Goal: Information Seeking & Learning: Learn about a topic

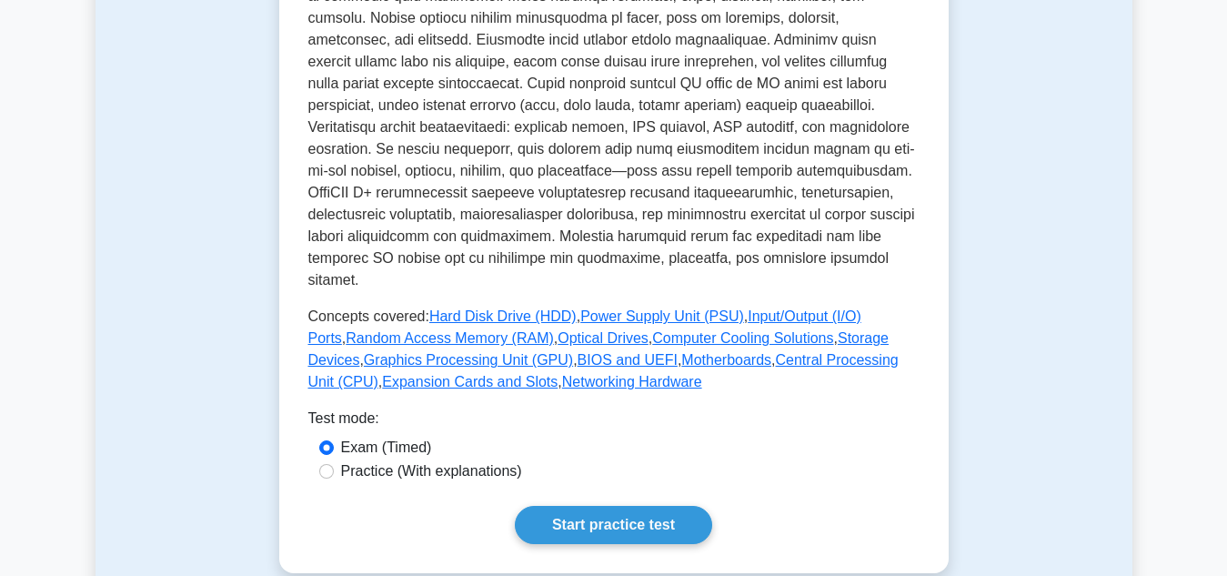
scroll to position [644, 0]
click at [682, 508] on link "Start practice test" at bounding box center [613, 524] width 197 height 38
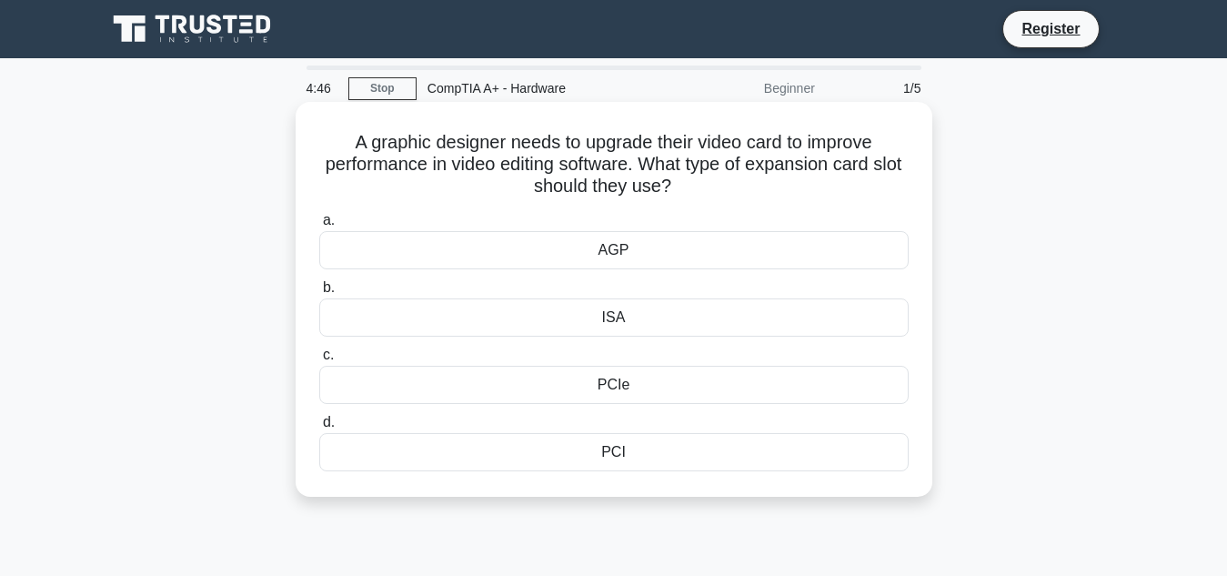
click at [637, 384] on div "PCIe" at bounding box center [613, 385] width 589 height 38
click at [319, 361] on input "c. PCIe" at bounding box center [319, 355] width 0 height 12
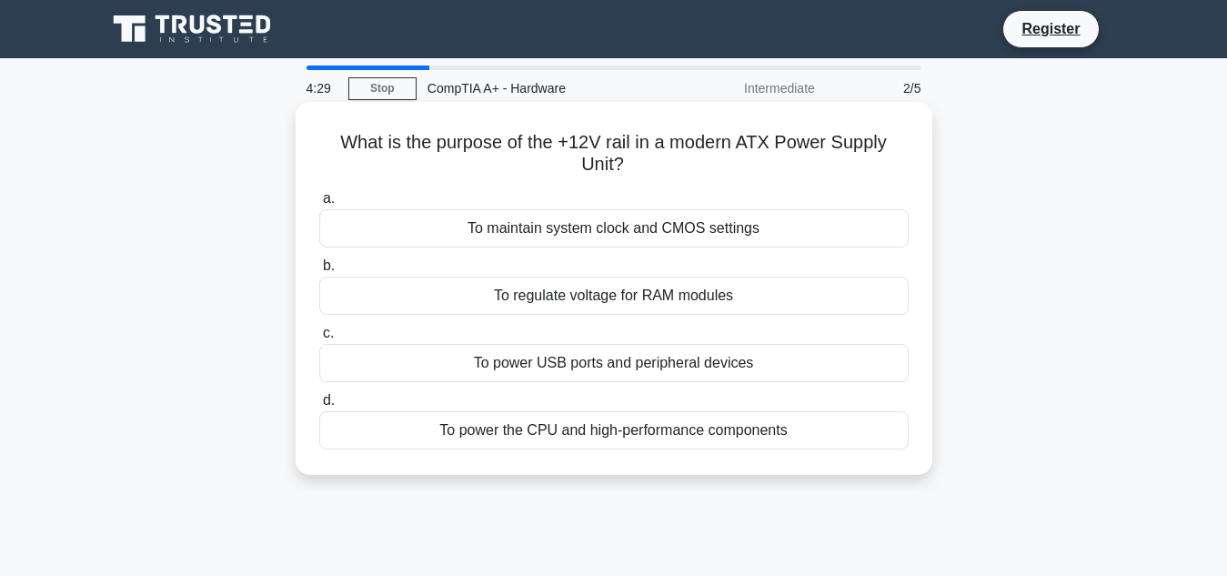
click at [654, 434] on div "To power the CPU and high-performance components" at bounding box center [613, 430] width 589 height 38
click at [319, 407] on input "d. To power the CPU and high-performance components" at bounding box center [319, 401] width 0 height 12
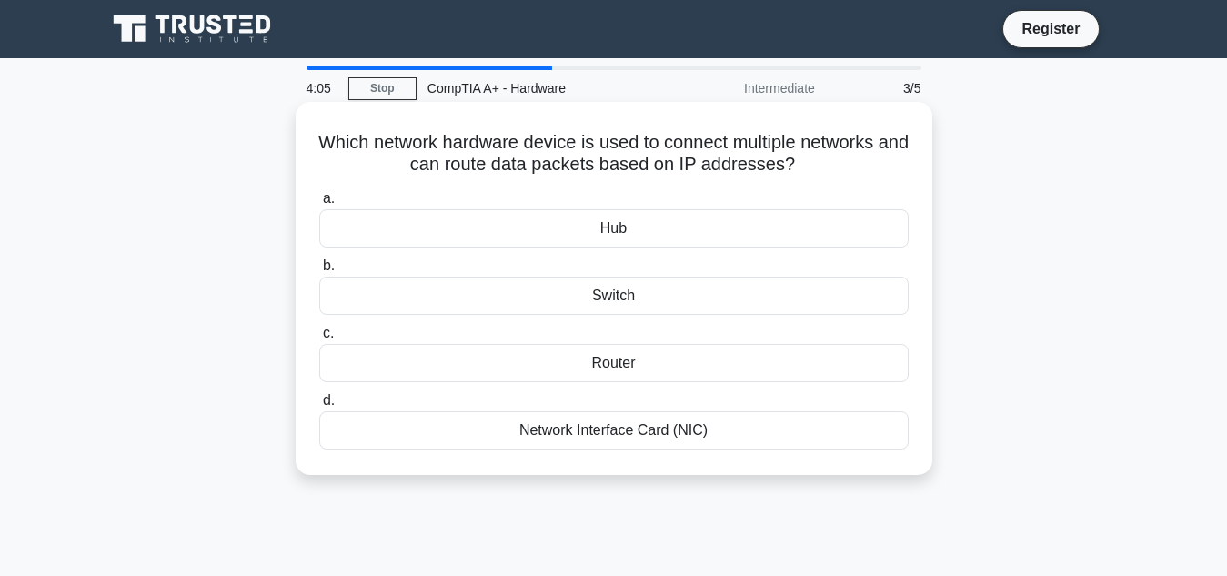
click at [656, 368] on div "Router" at bounding box center [613, 363] width 589 height 38
click at [319, 339] on input "c. Router" at bounding box center [319, 333] width 0 height 12
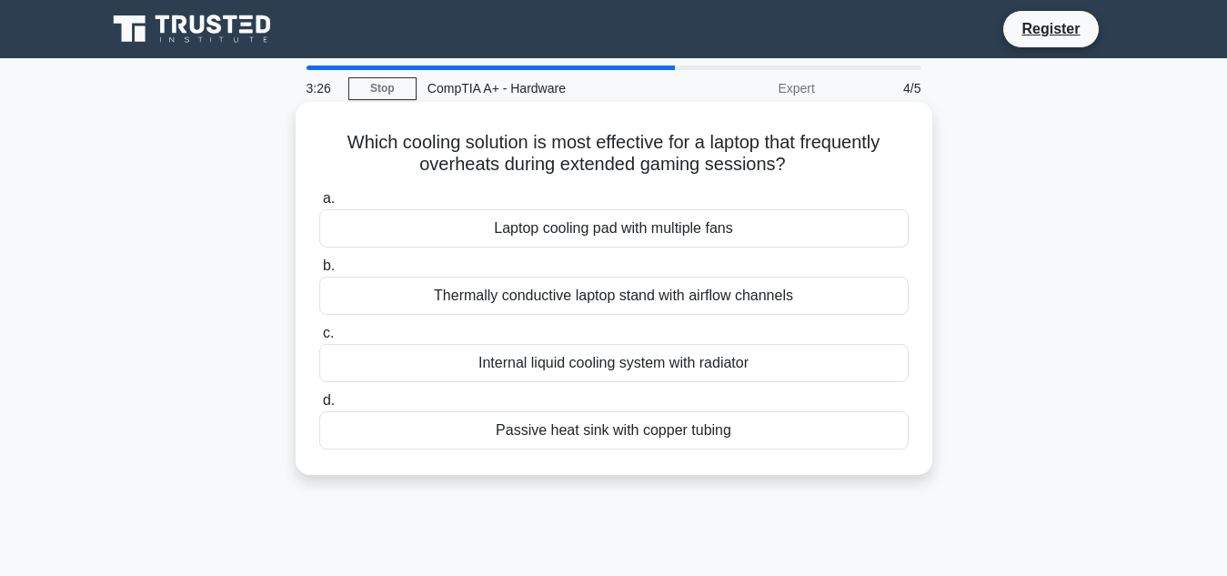
click at [670, 222] on div "Laptop cooling pad with multiple fans" at bounding box center [613, 228] width 589 height 38
click at [319, 205] on input "a. Laptop cooling pad with multiple fans" at bounding box center [319, 199] width 0 height 12
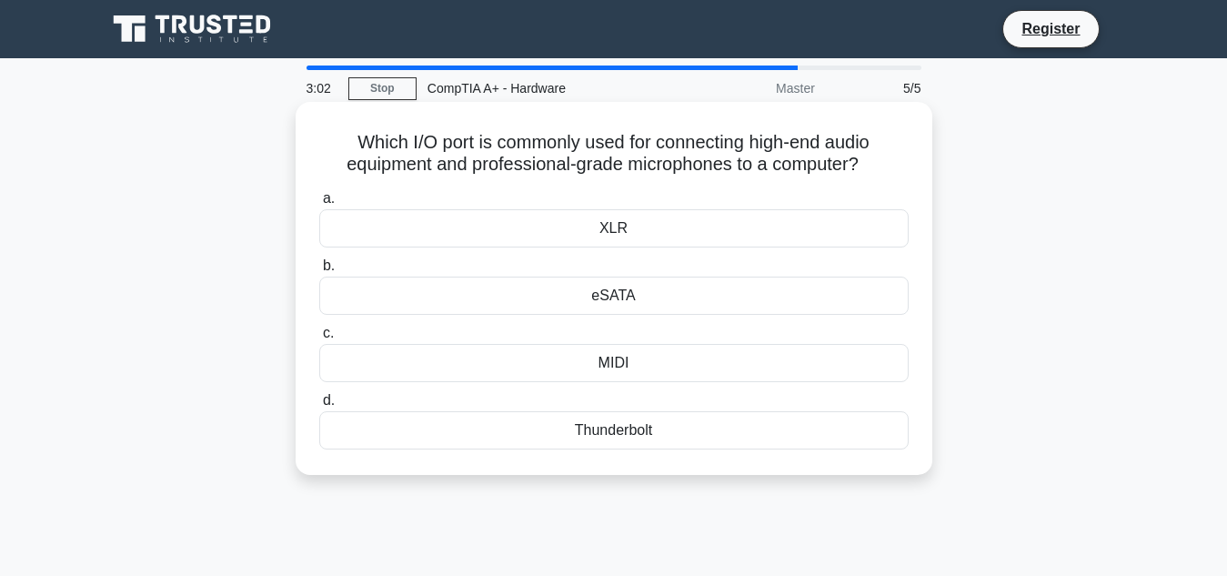
click at [650, 365] on div "MIDI" at bounding box center [613, 363] width 589 height 38
click at [319, 339] on input "c. MIDI" at bounding box center [319, 333] width 0 height 12
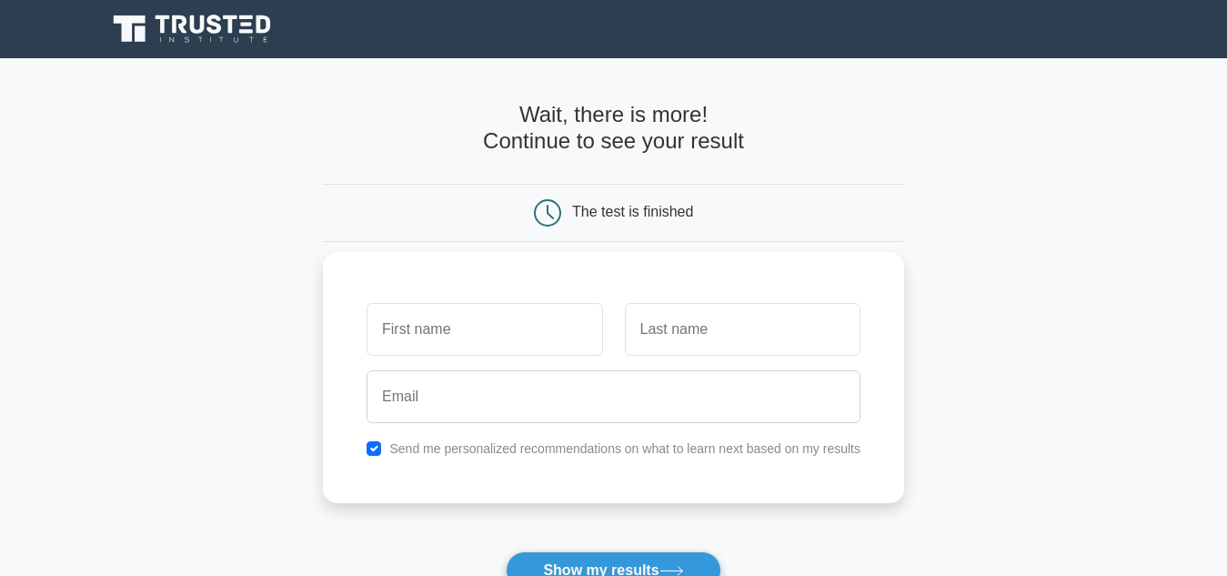
click at [579, 337] on input "text" at bounding box center [485, 329] width 236 height 53
click at [400, 328] on input "Branon" at bounding box center [485, 329] width 236 height 53
click at [403, 328] on input "Branon" at bounding box center [485, 329] width 236 height 53
click at [410, 330] on input "Branon" at bounding box center [485, 329] width 236 height 53
type input "[PERSON_NAME]"
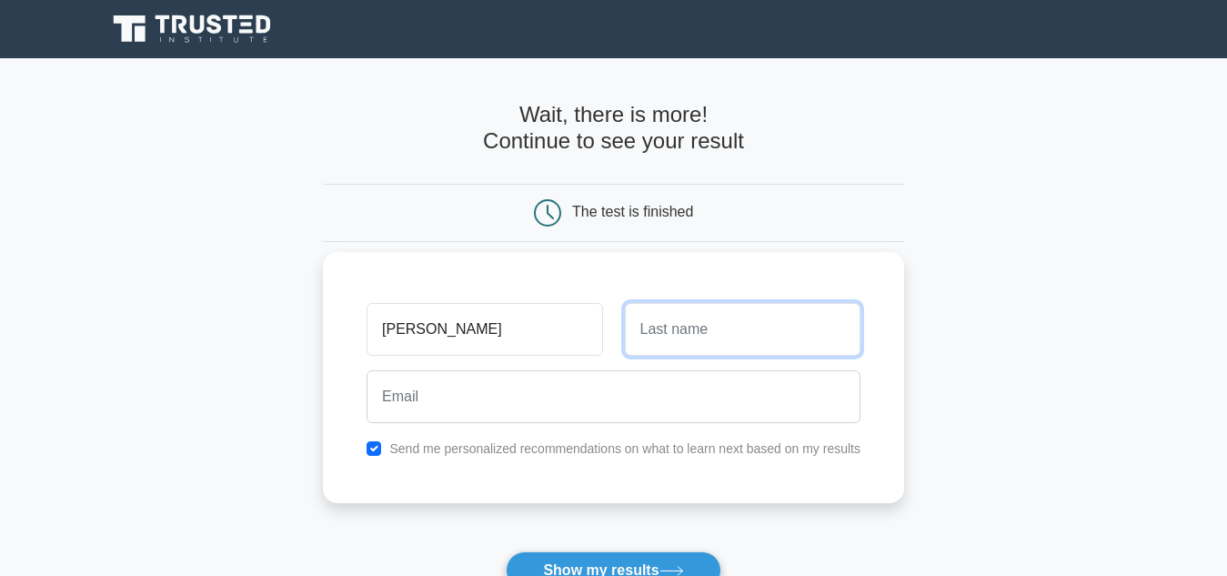
click at [675, 338] on input "text" at bounding box center [743, 329] width 236 height 53
type input "Zulu"
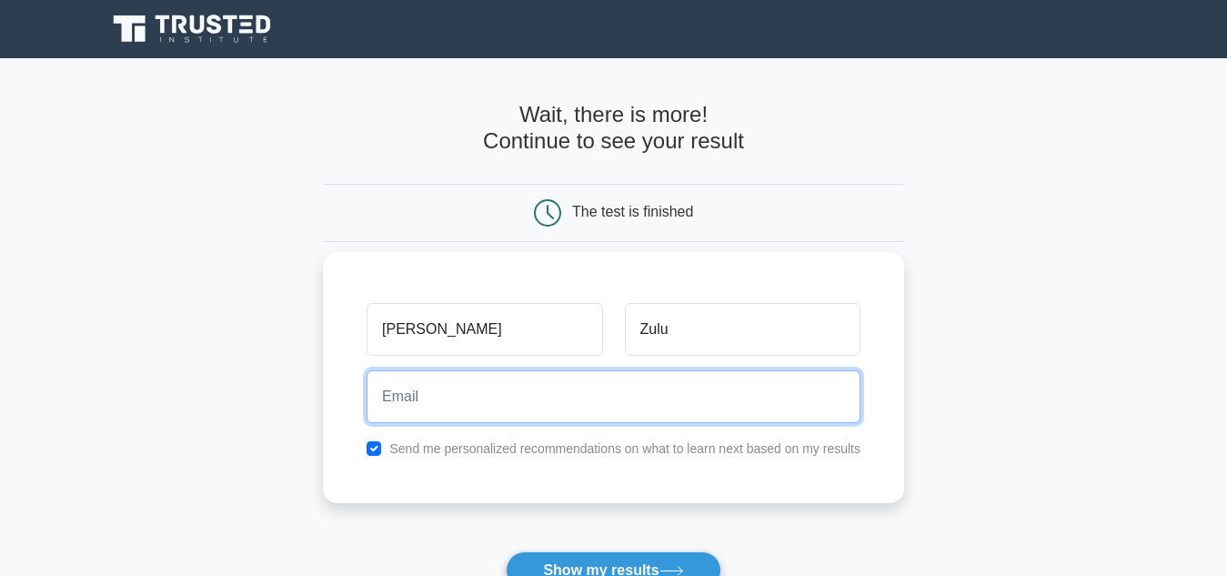
click at [650, 381] on input "email" at bounding box center [614, 396] width 494 height 53
type input "brandonzulu7@gmail.com"
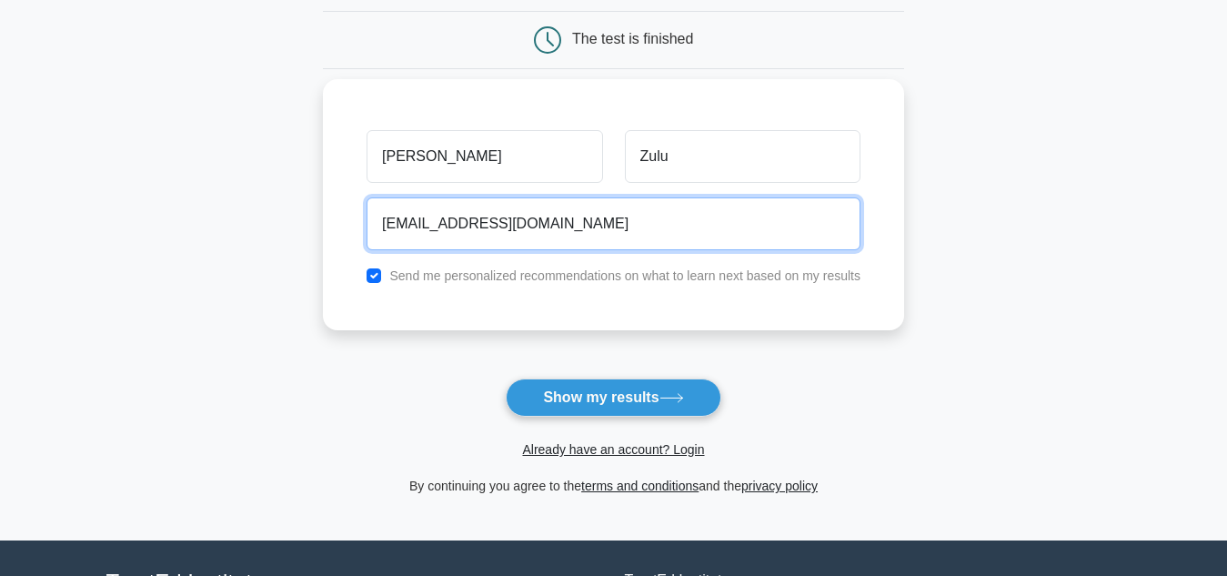
scroll to position [174, 0]
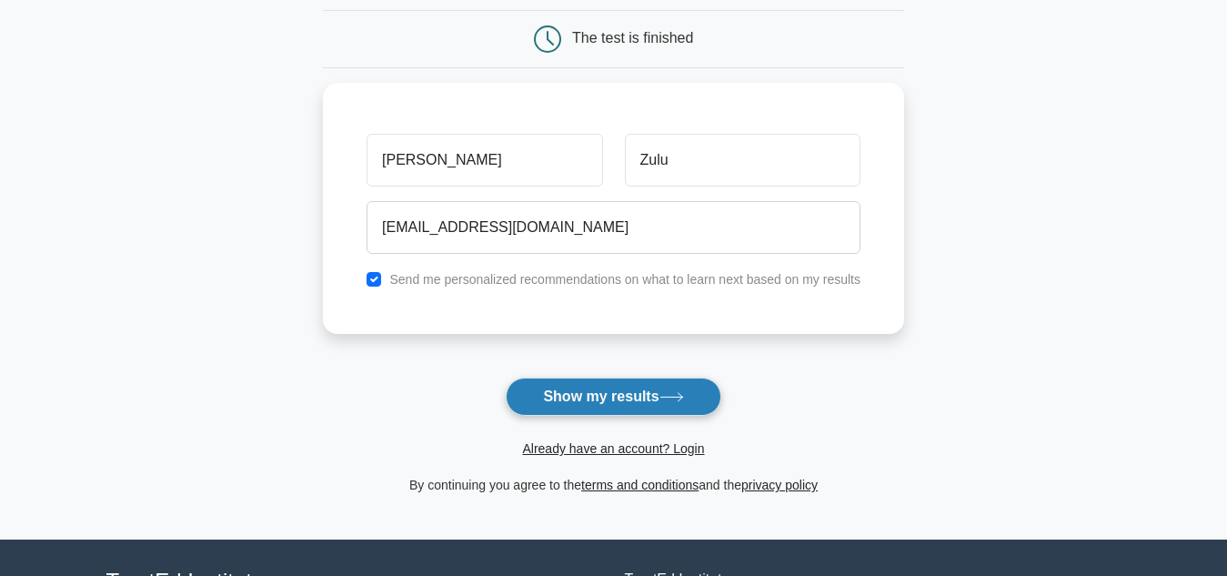
click at [614, 411] on button "Show my results" at bounding box center [613, 397] width 215 height 38
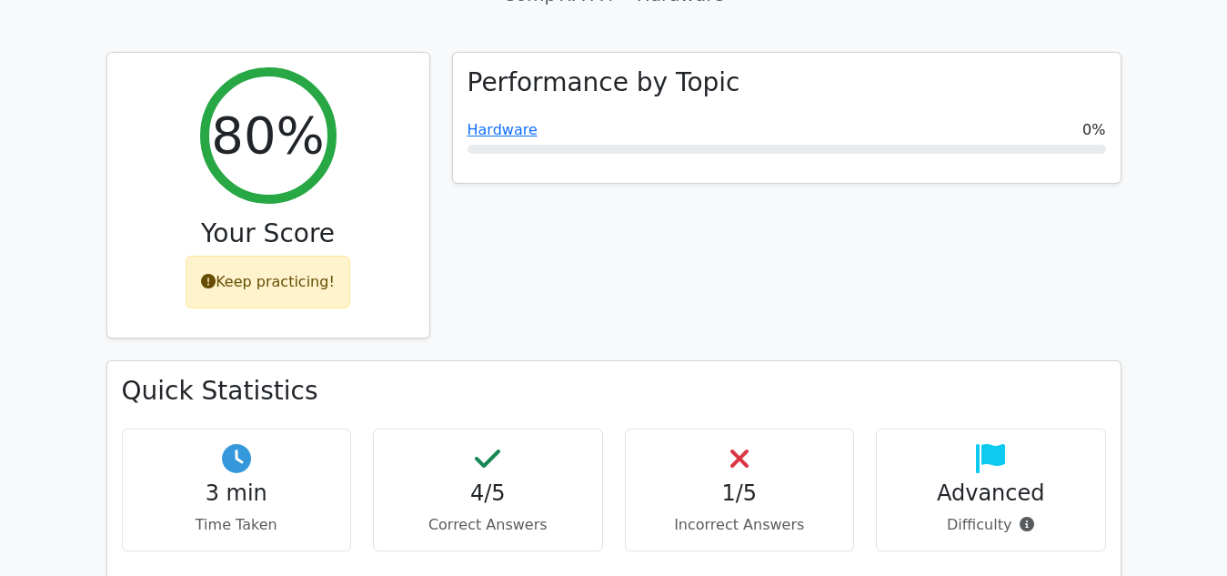
scroll to position [675, 0]
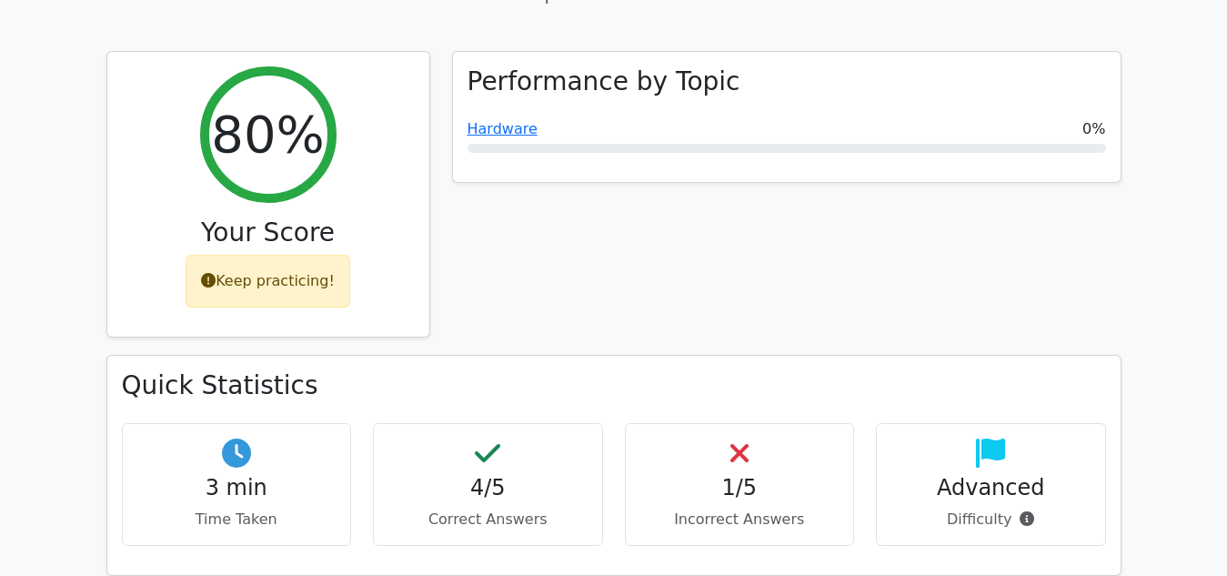
click at [652, 475] on h4 "1/5" at bounding box center [739, 488] width 199 height 26
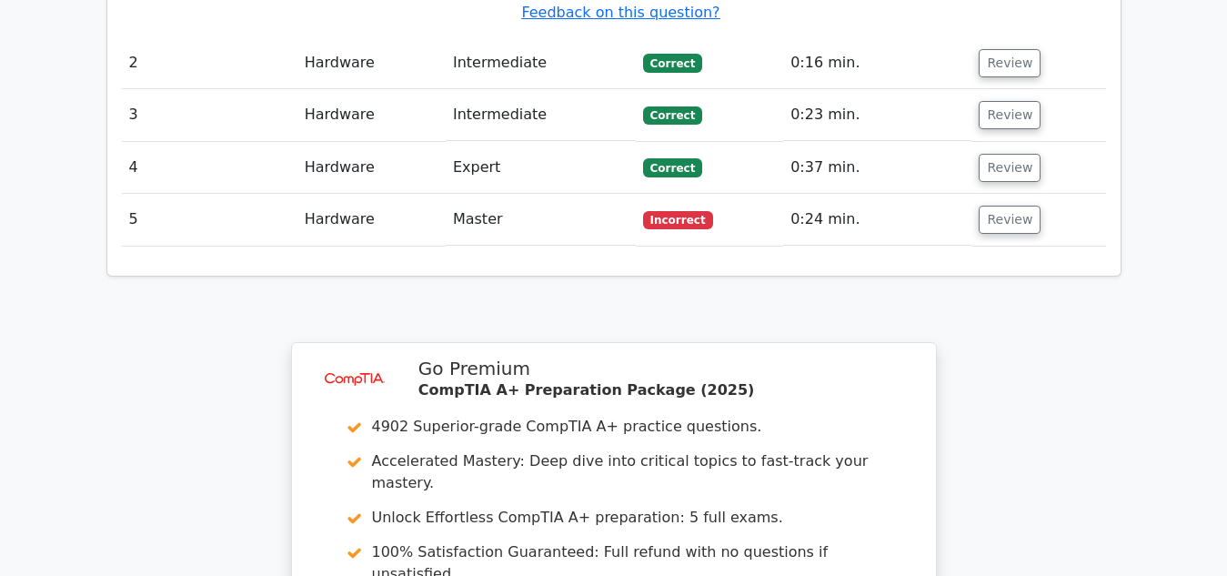
scroll to position [1948, 0]
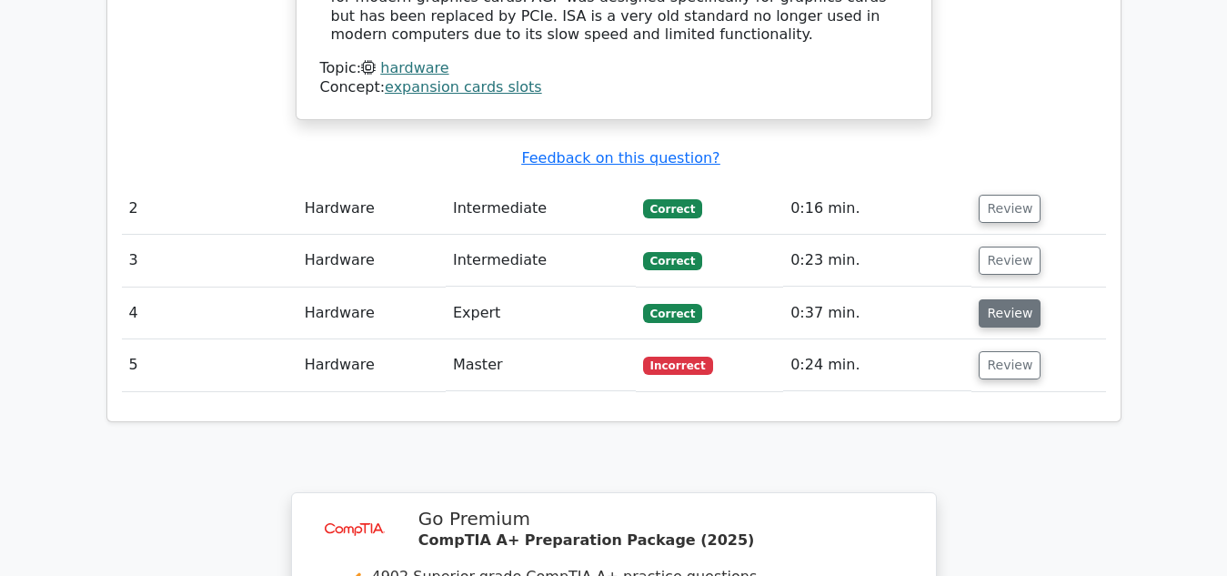
click at [993, 299] on button "Review" at bounding box center [1010, 313] width 62 height 28
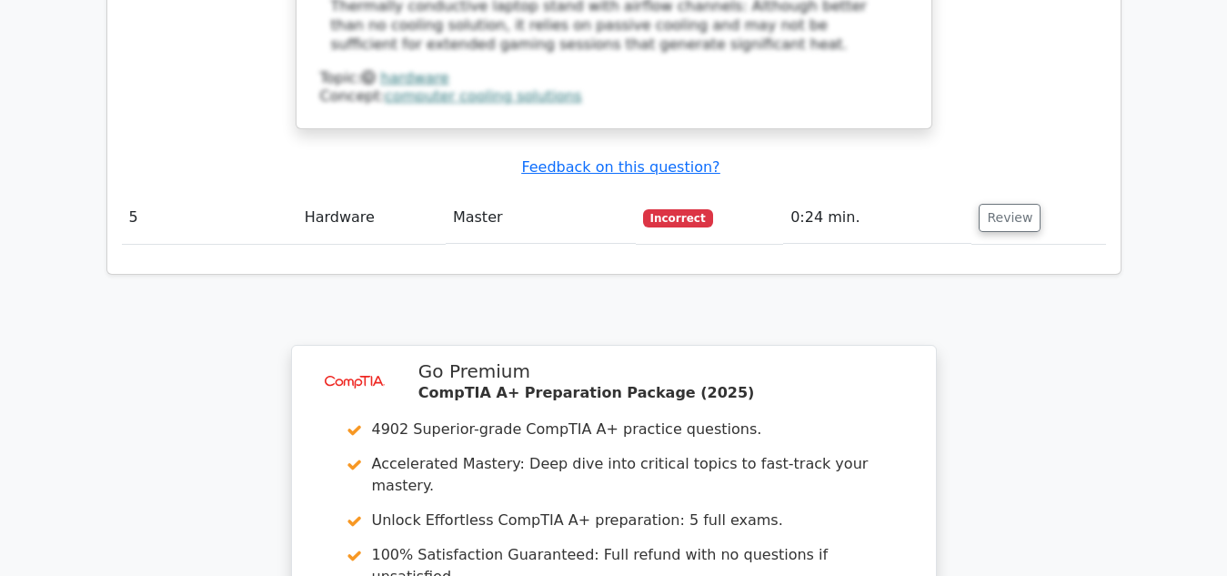
scroll to position [3027, 0]
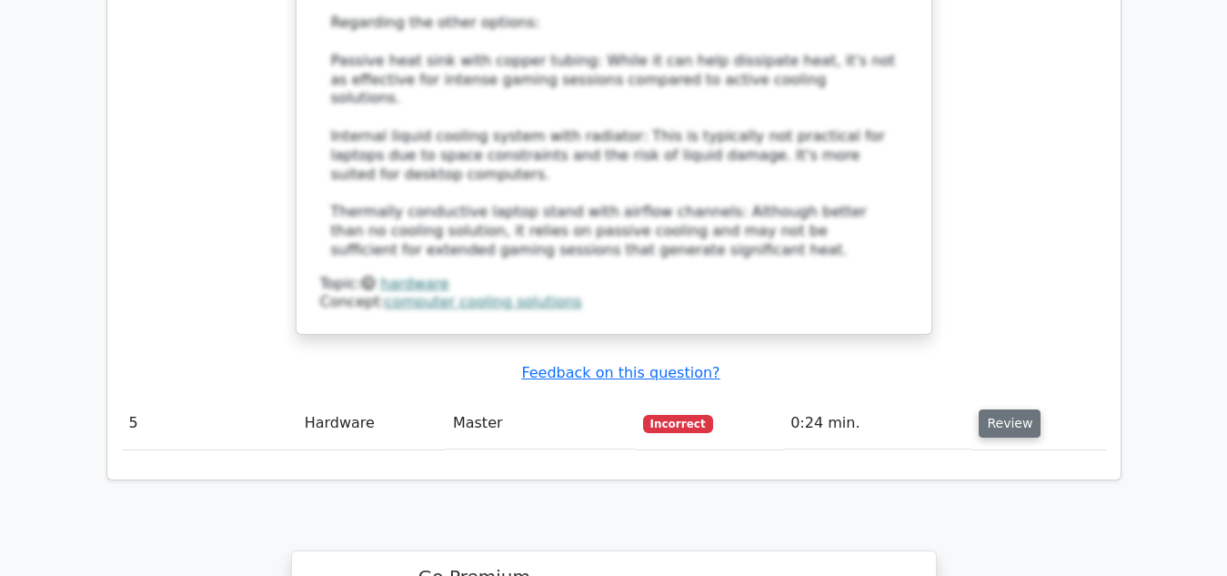
click at [1005, 409] on button "Review" at bounding box center [1010, 423] width 62 height 28
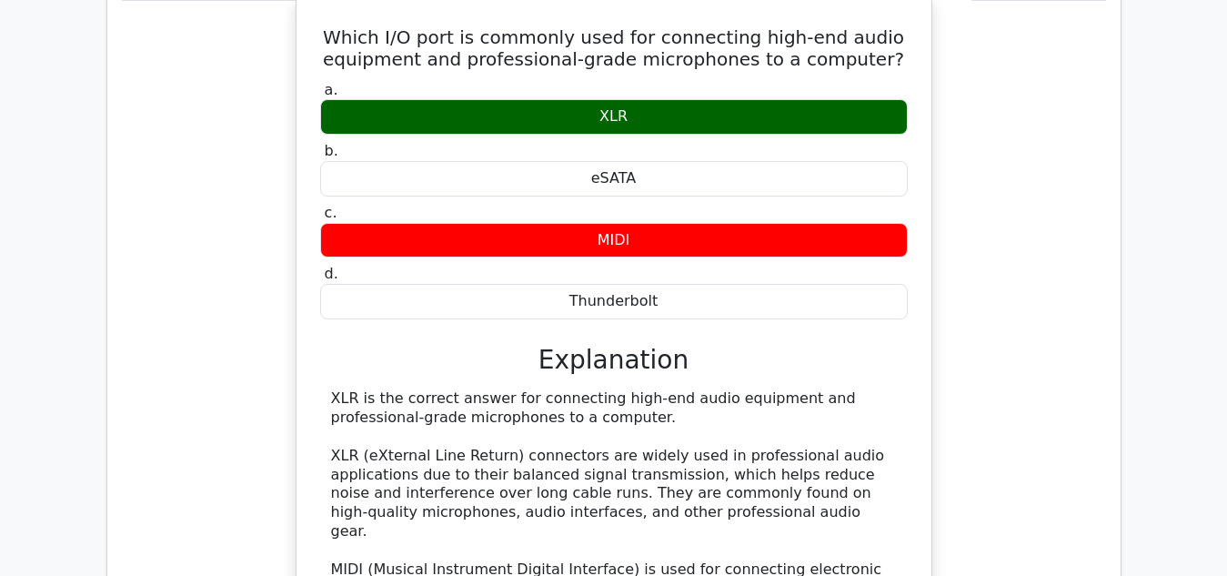
scroll to position [3442, 0]
